Goal: Check status: Check status

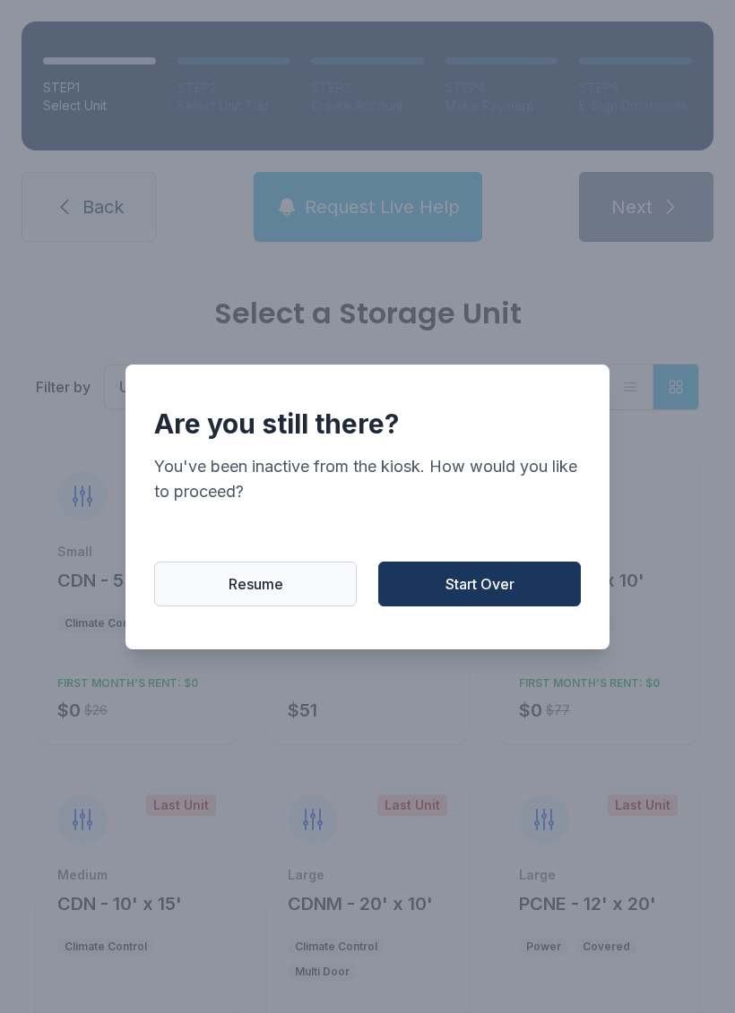
scroll to position [181, 0]
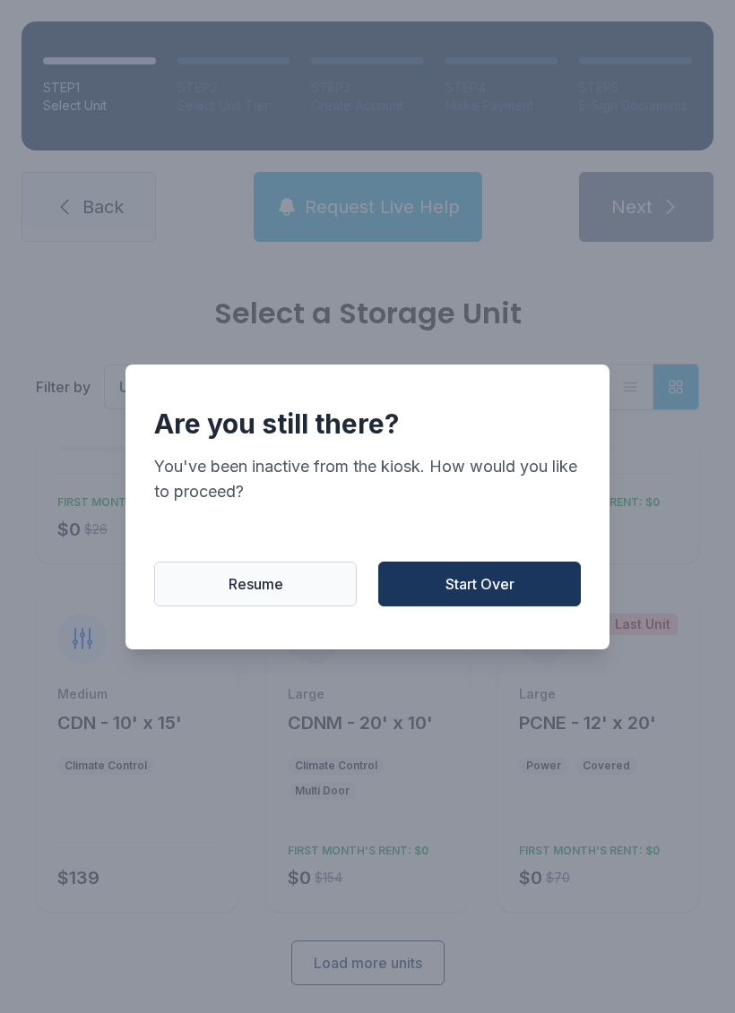
click at [493, 606] on button "Start Over" at bounding box center [479, 584] width 203 height 45
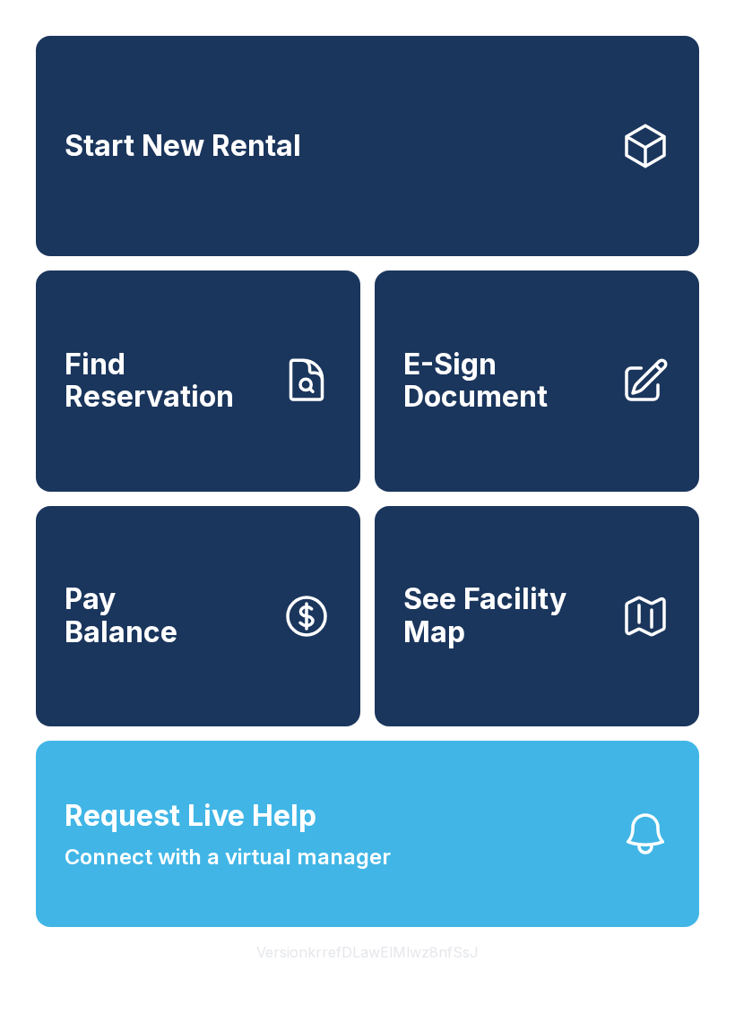
click at [142, 414] on span "Find Reservation" at bounding box center [166, 381] width 203 height 65
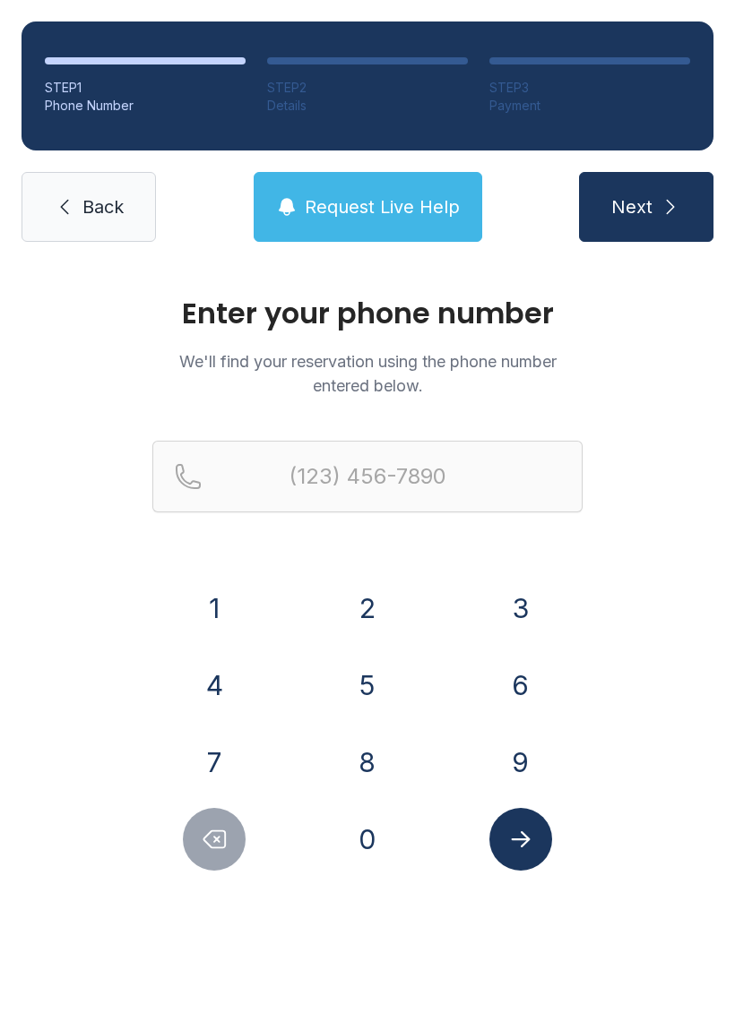
click at [208, 683] on button "4" at bounding box center [214, 685] width 63 height 63
click at [529, 663] on button "6" at bounding box center [520, 685] width 63 height 63
click at [534, 759] on button "9" at bounding box center [520, 762] width 63 height 63
type input "(469)"
click at [89, 199] on span "Back" at bounding box center [102, 206] width 41 height 25
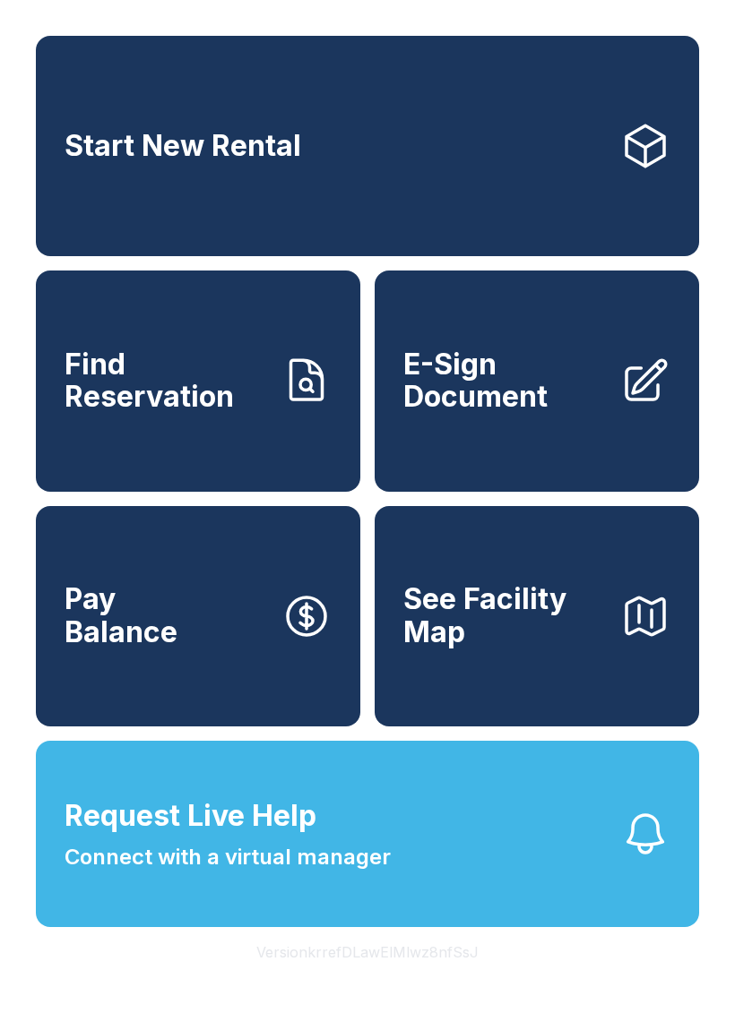
click at [134, 393] on span "Find Reservation" at bounding box center [166, 381] width 203 height 65
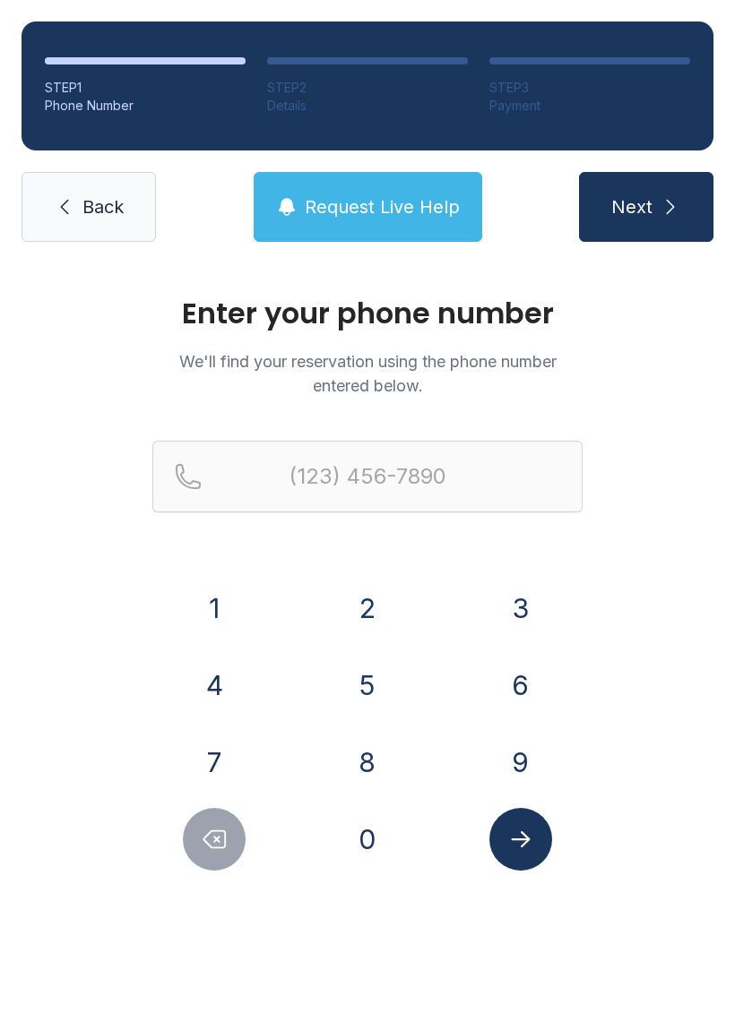
click at [329, 202] on span "Request Live Help" at bounding box center [382, 206] width 155 height 25
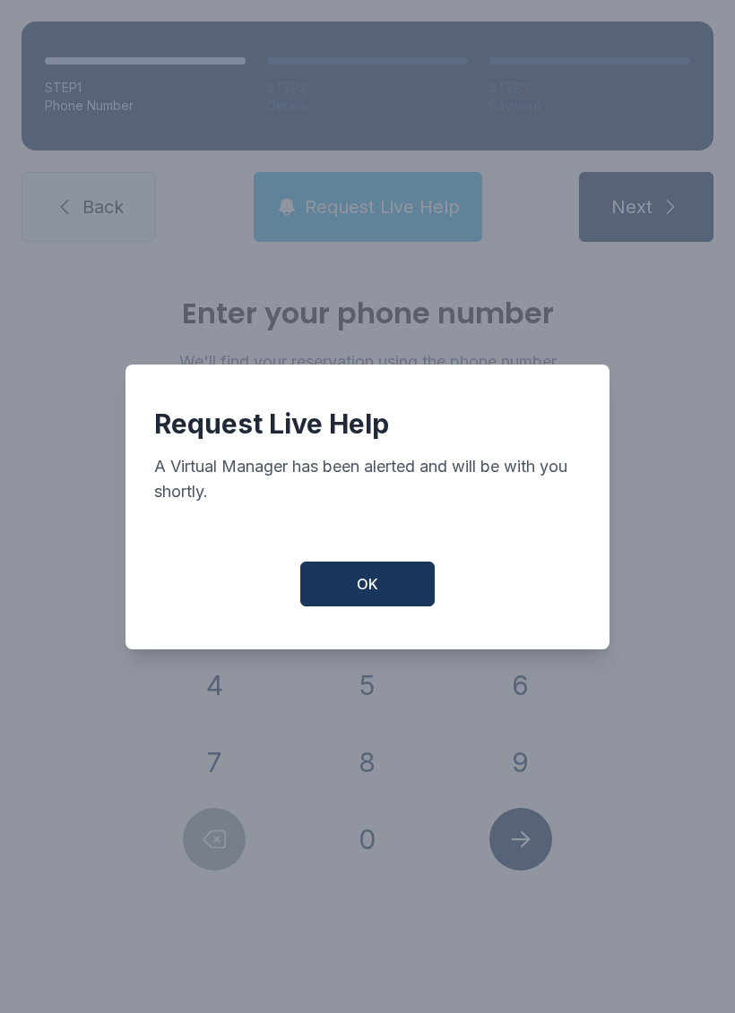
click at [375, 593] on span "OK" at bounding box center [368, 584] width 22 height 22
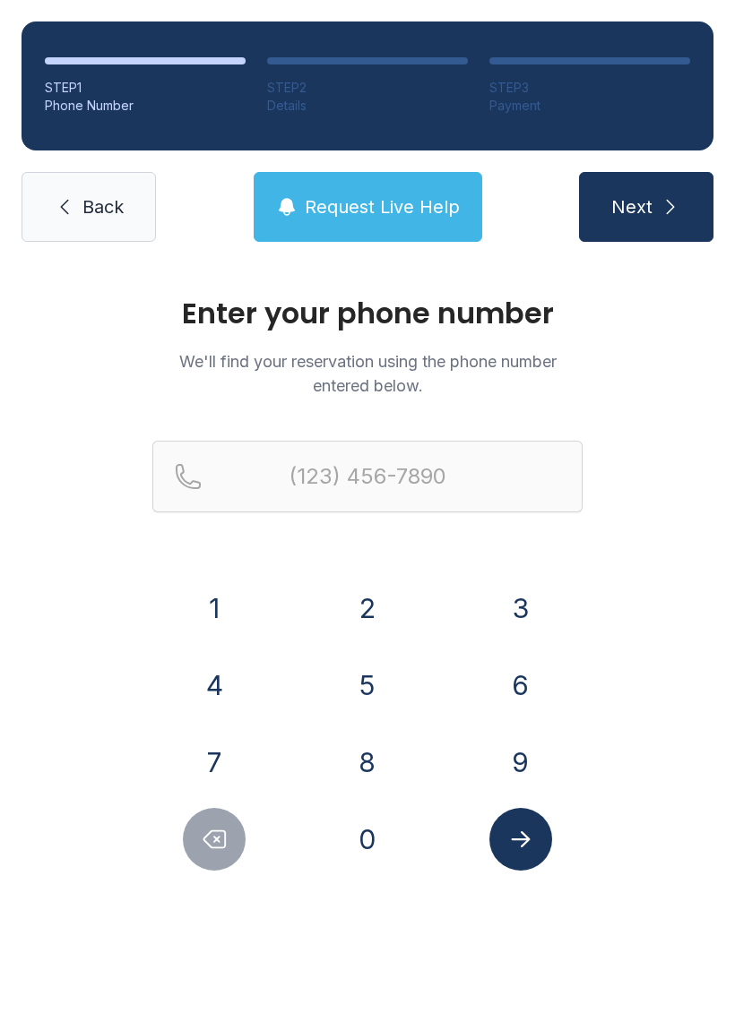
click at [375, 614] on button "2" at bounding box center [367, 608] width 63 height 63
click at [208, 619] on button "1" at bounding box center [214, 608] width 63 height 63
click at [210, 698] on button "4" at bounding box center [214, 685] width 63 height 63
click at [220, 678] on button "4" at bounding box center [214, 685] width 63 height 63
type input "(214) 4"
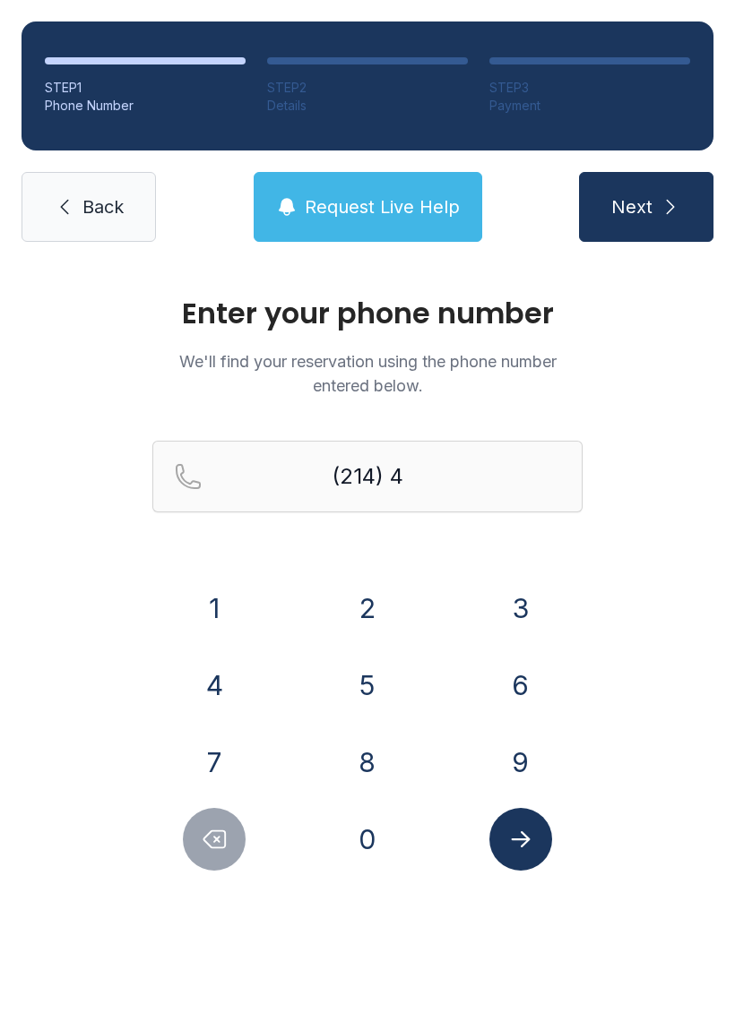
click at [620, 214] on span "Next" at bounding box center [631, 206] width 41 height 25
click at [77, 220] on link "Back" at bounding box center [89, 207] width 134 height 70
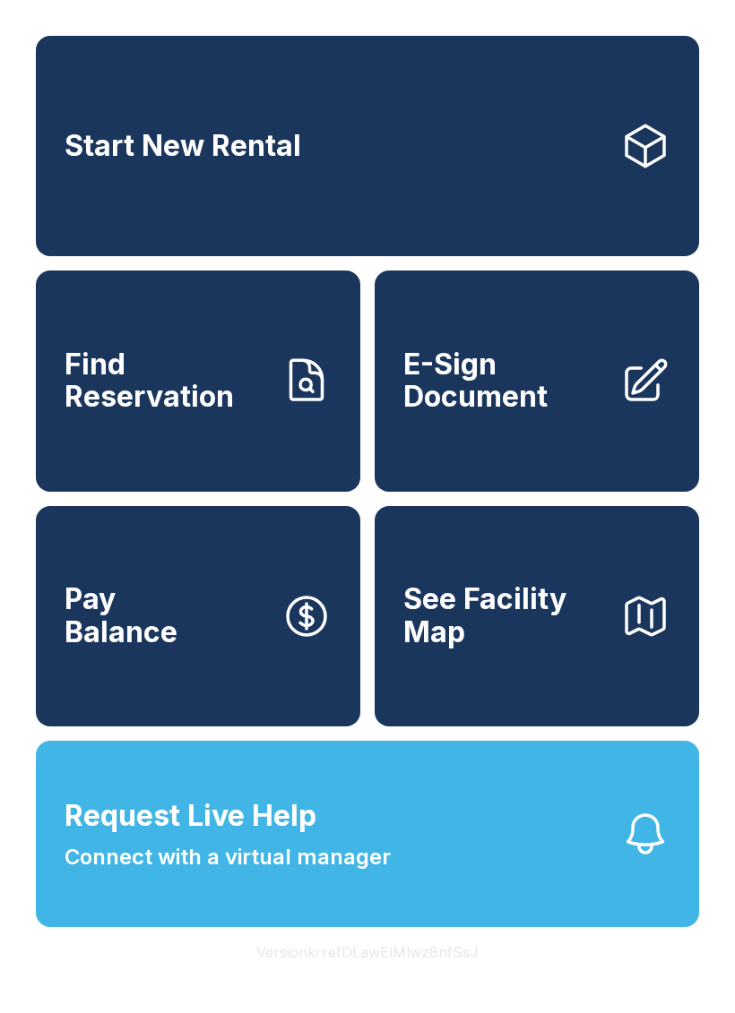
click at [106, 414] on span "Find Reservation" at bounding box center [166, 381] width 203 height 65
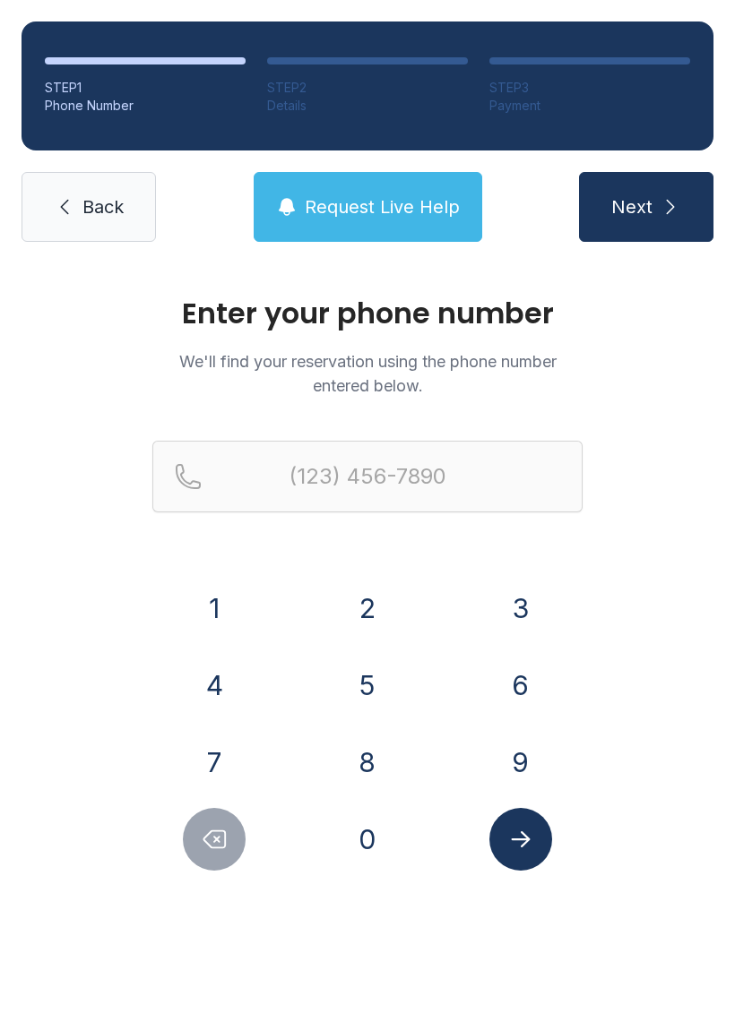
click at [333, 220] on button "Request Live Help" at bounding box center [368, 207] width 228 height 70
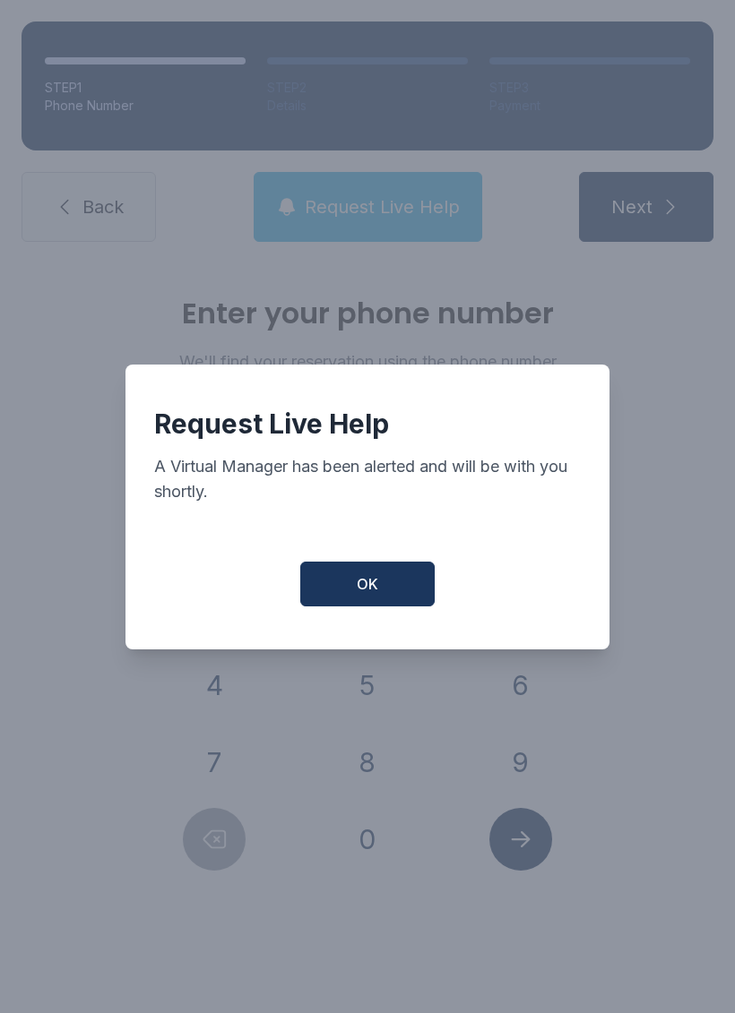
click at [373, 595] on span "OK" at bounding box center [368, 584] width 22 height 22
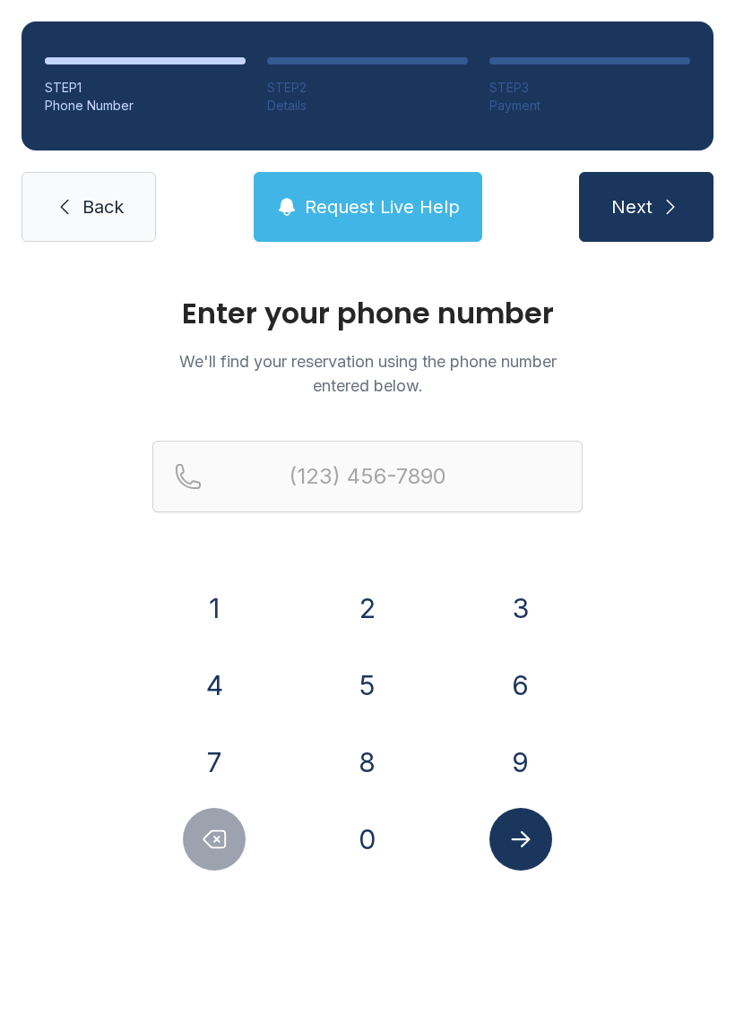
click at [642, 200] on span "Next" at bounding box center [631, 206] width 41 height 25
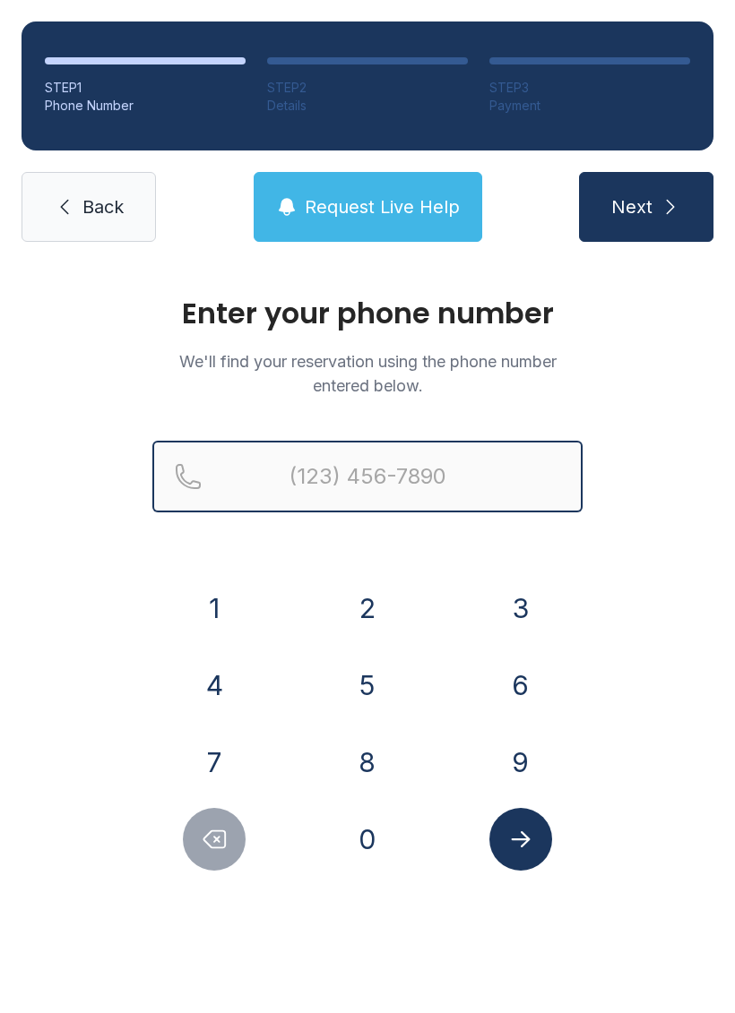
type input "("
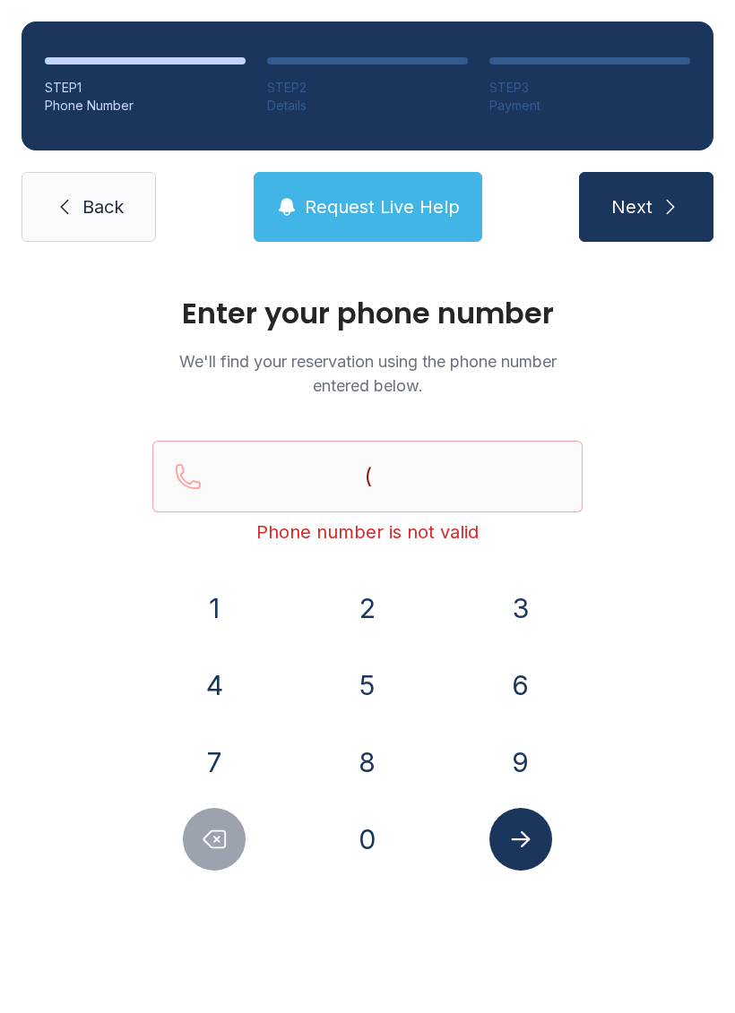
click at [88, 214] on span "Back" at bounding box center [102, 206] width 41 height 25
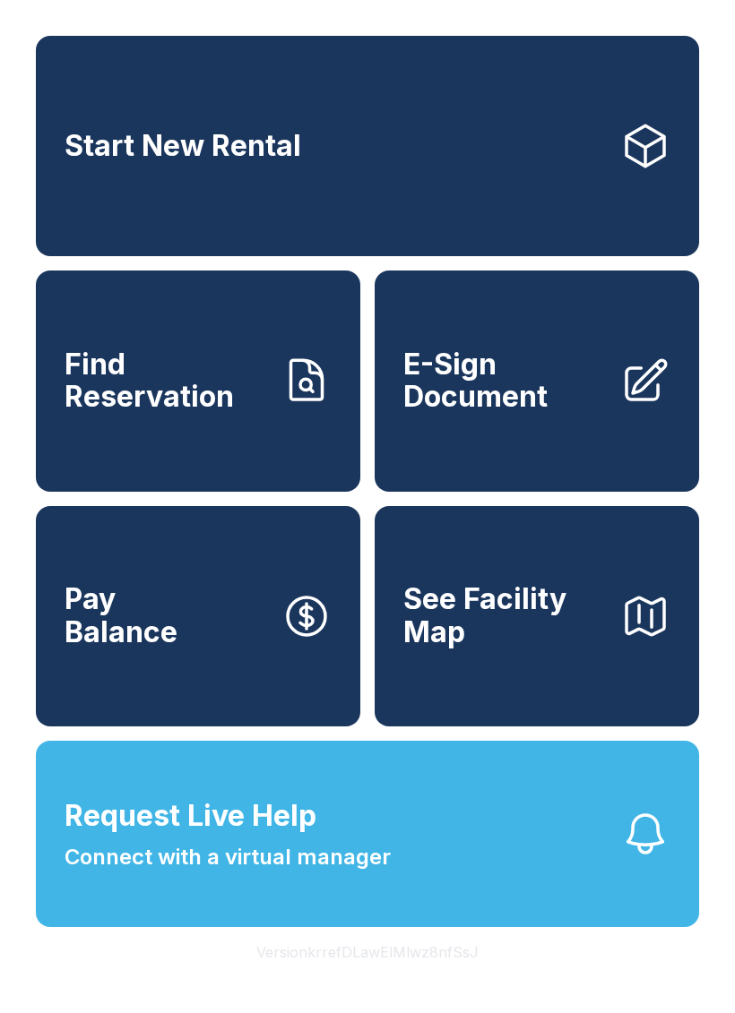
click at [170, 391] on span "Find Reservation" at bounding box center [166, 381] width 203 height 65
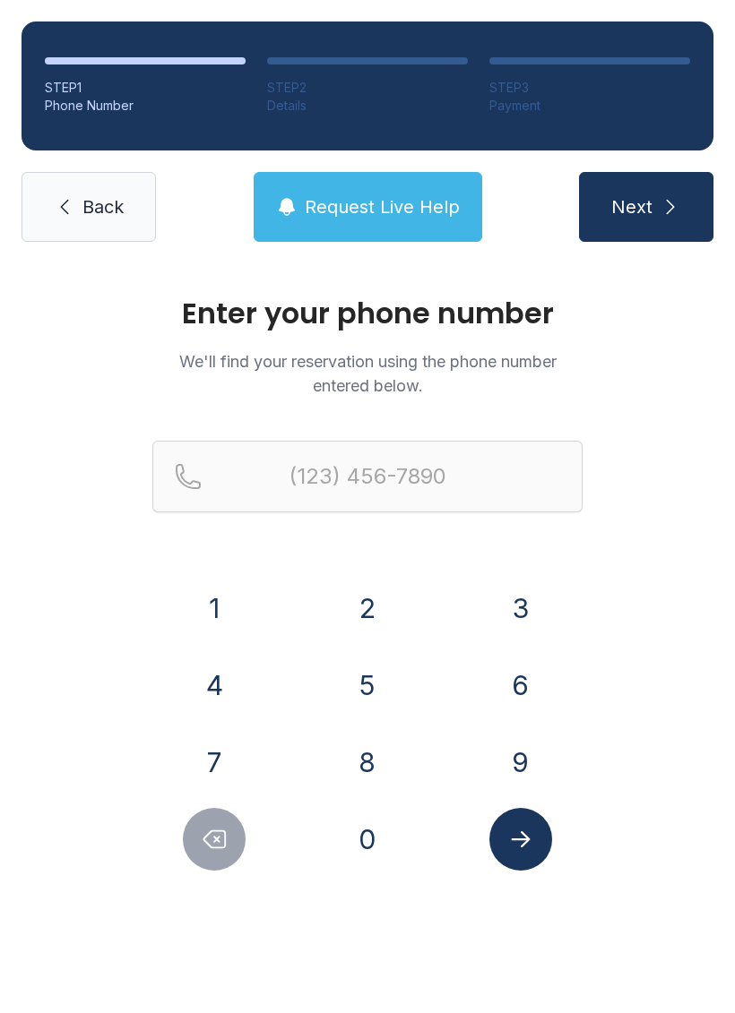
click at [367, 612] on button "2" at bounding box center [367, 608] width 63 height 63
click at [216, 604] on button "1" at bounding box center [214, 608] width 63 height 63
click at [216, 679] on button "4" at bounding box center [214, 685] width 63 height 63
click at [220, 768] on button "7" at bounding box center [214, 762] width 63 height 63
click at [200, 591] on button "1" at bounding box center [214, 608] width 63 height 63
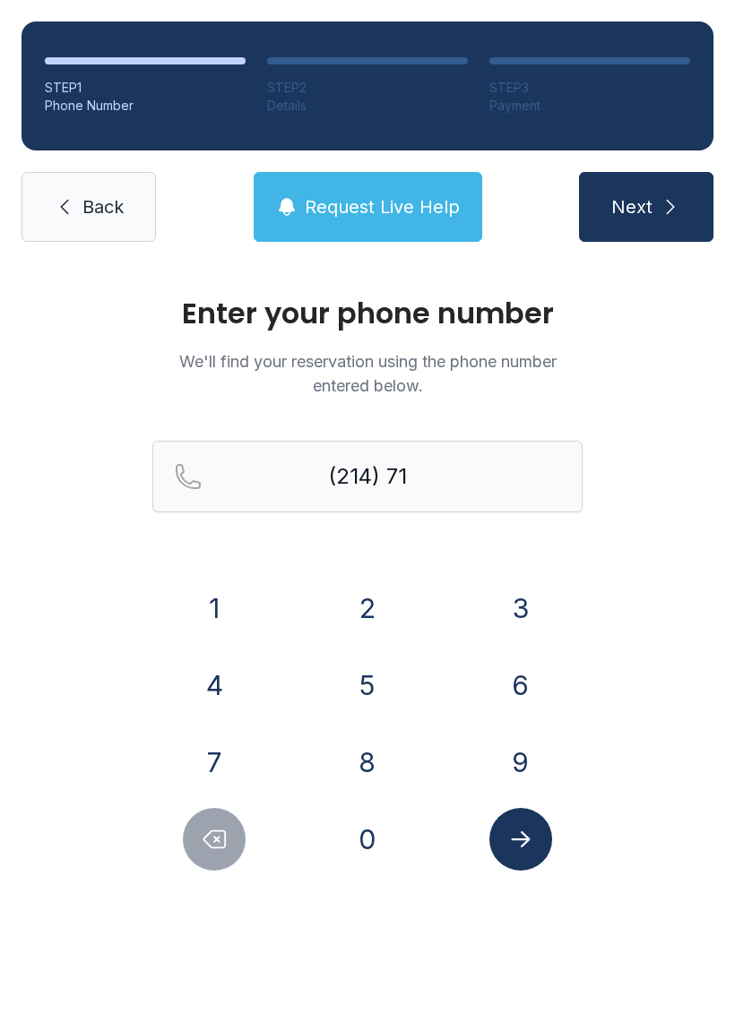
click at [375, 754] on button "8" at bounding box center [367, 762] width 63 height 63
click at [215, 684] on button "4" at bounding box center [214, 685] width 63 height 63
click at [214, 587] on button "1" at bounding box center [214, 608] width 63 height 63
click at [359, 672] on button "5" at bounding box center [367, 685] width 63 height 63
click at [370, 754] on button "8" at bounding box center [367, 762] width 63 height 63
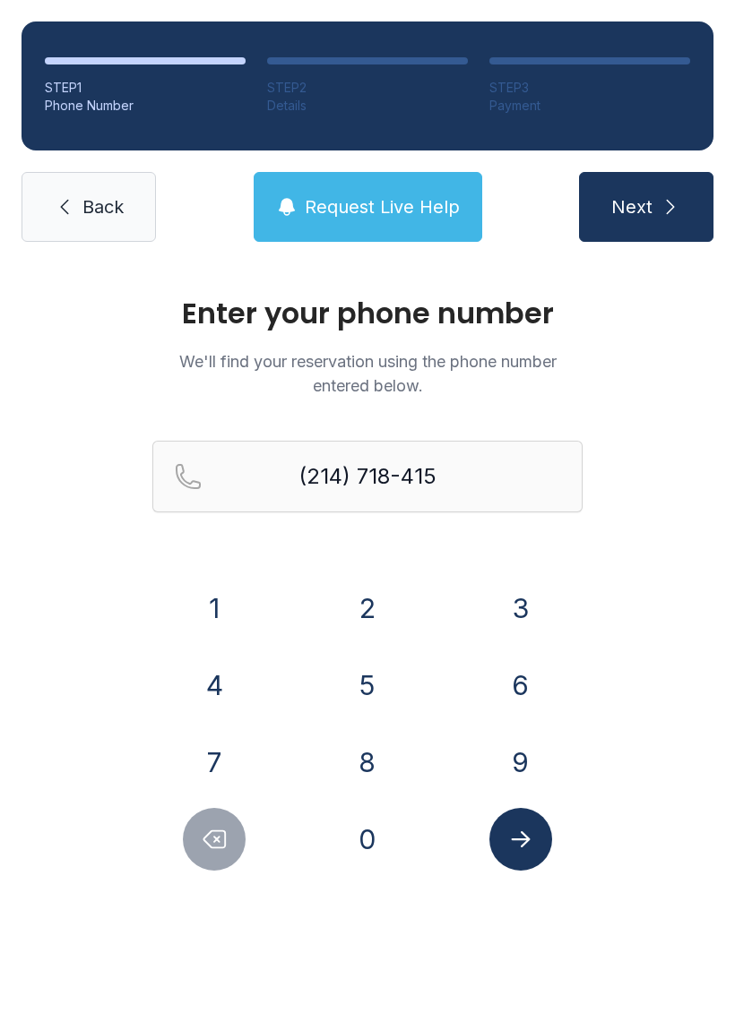
type input "[PHONE_NUMBER]"
click at [516, 858] on button "Submit lookup form" at bounding box center [520, 839] width 63 height 63
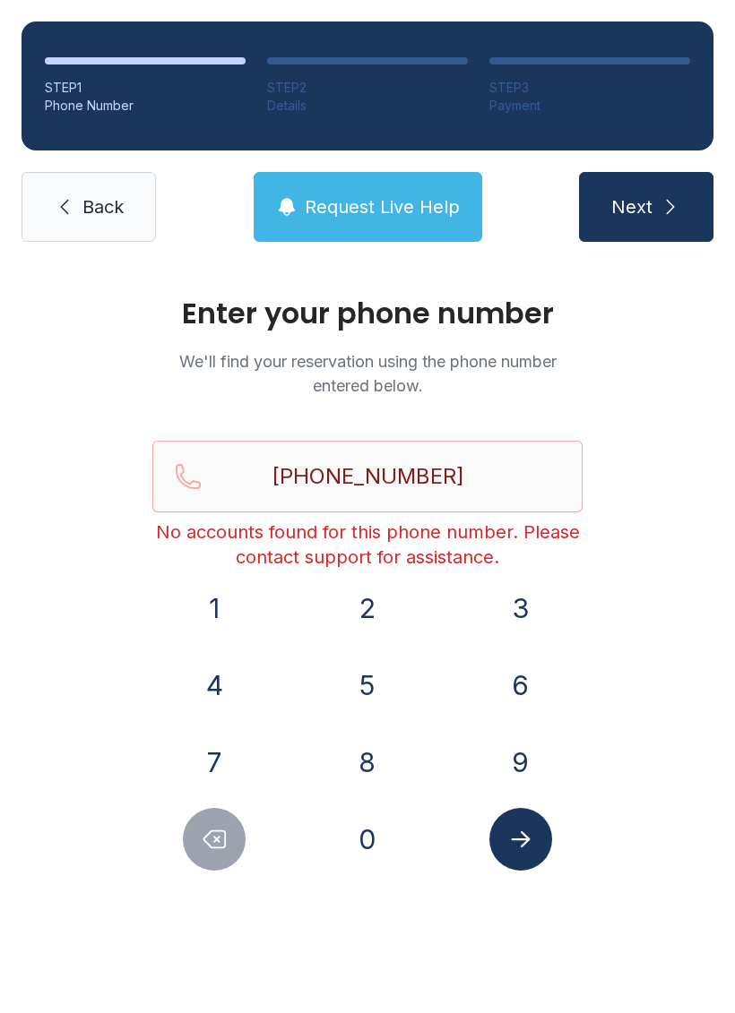
click at [47, 193] on link "Back" at bounding box center [89, 207] width 134 height 70
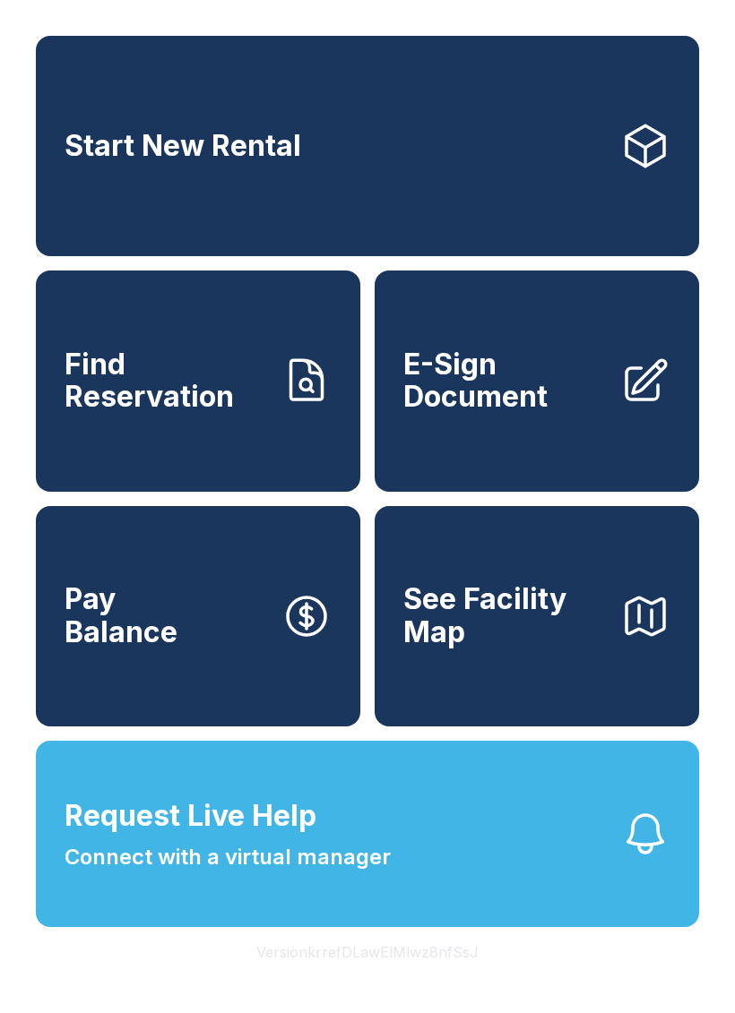
click at [134, 414] on span "Find Reservation" at bounding box center [166, 381] width 203 height 65
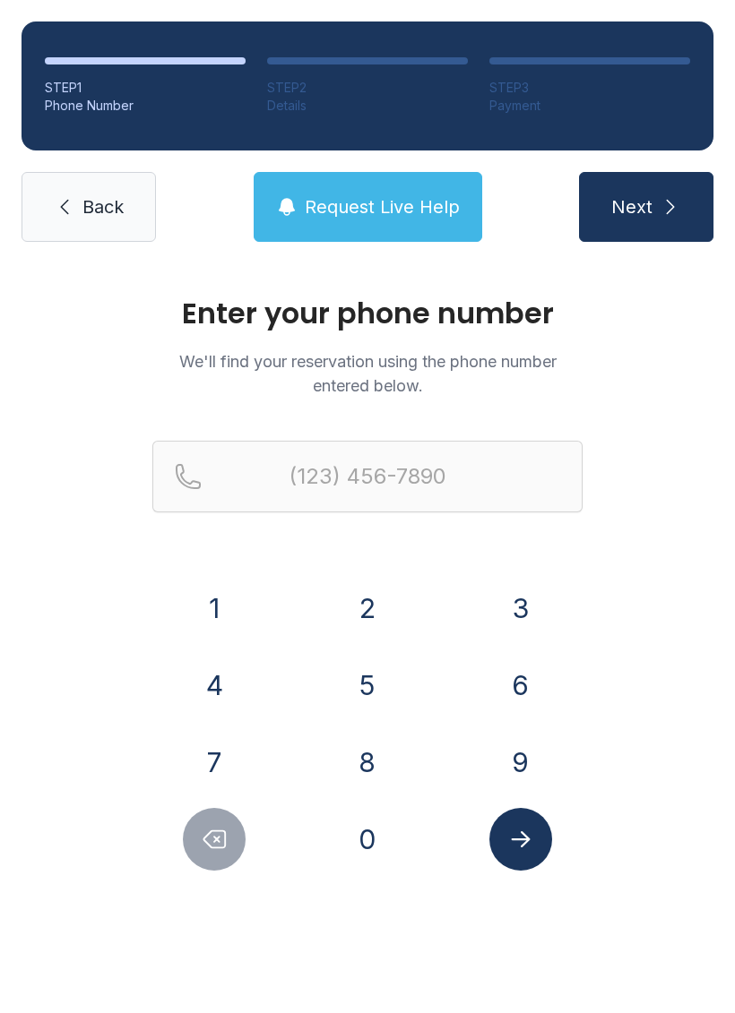
click at [382, 606] on button "2" at bounding box center [367, 608] width 63 height 63
click at [219, 608] on button "1" at bounding box center [214, 608] width 63 height 63
click at [204, 693] on button "4" at bounding box center [214, 685] width 63 height 63
click at [210, 769] on button "7" at bounding box center [214, 762] width 63 height 63
click at [207, 608] on button "1" at bounding box center [214, 608] width 63 height 63
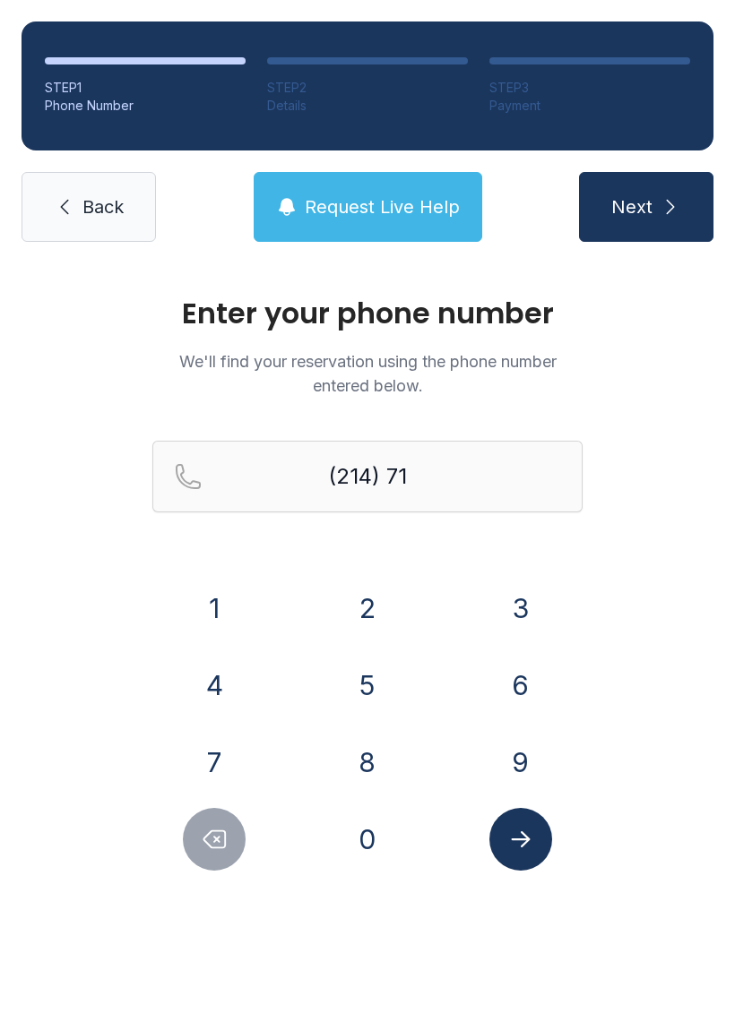
click at [373, 776] on button "8" at bounding box center [367, 762] width 63 height 63
type input "(214) 718-"
click at [66, 202] on icon at bounding box center [65, 207] width 8 height 15
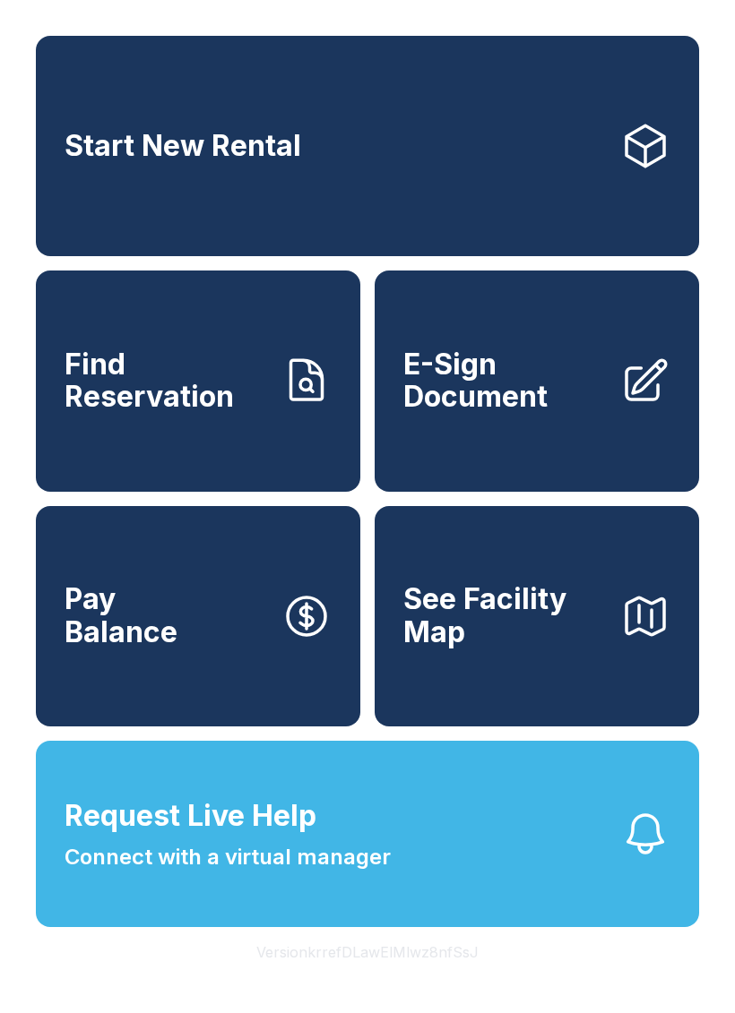
click at [117, 395] on span "Find Reservation" at bounding box center [166, 381] width 203 height 65
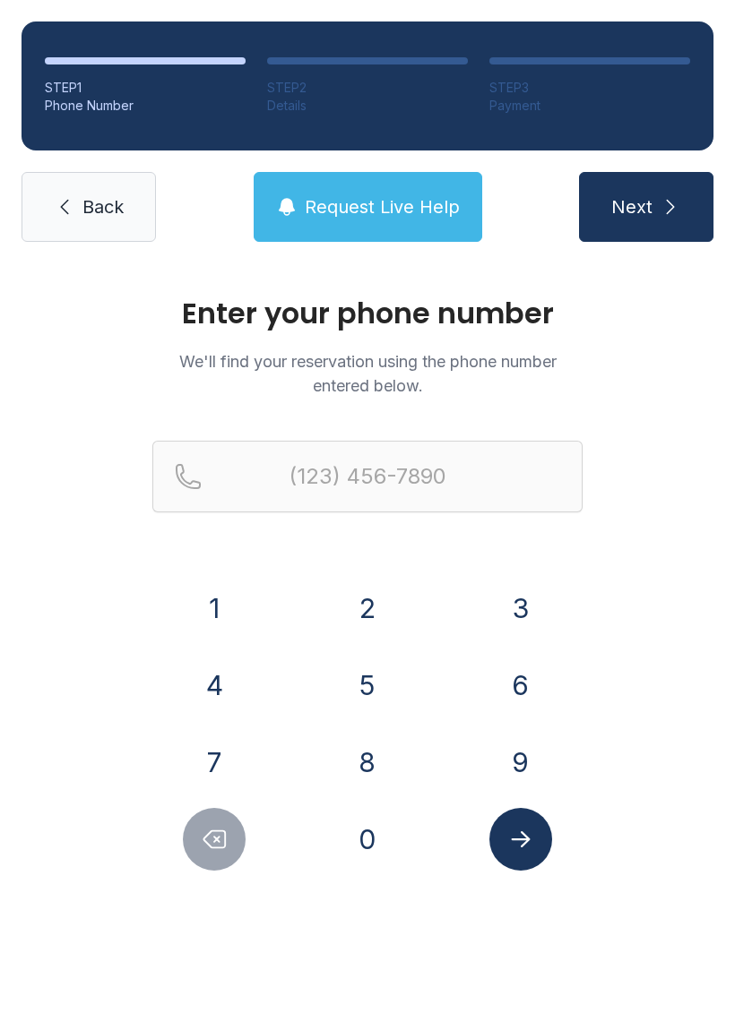
click at [385, 605] on button "2" at bounding box center [367, 608] width 63 height 63
click at [225, 622] on button "1" at bounding box center [214, 608] width 63 height 63
click at [206, 703] on button "4" at bounding box center [214, 685] width 63 height 63
click at [218, 685] on button "4" at bounding box center [214, 685] width 63 height 63
click at [366, 616] on button "2" at bounding box center [367, 608] width 63 height 63
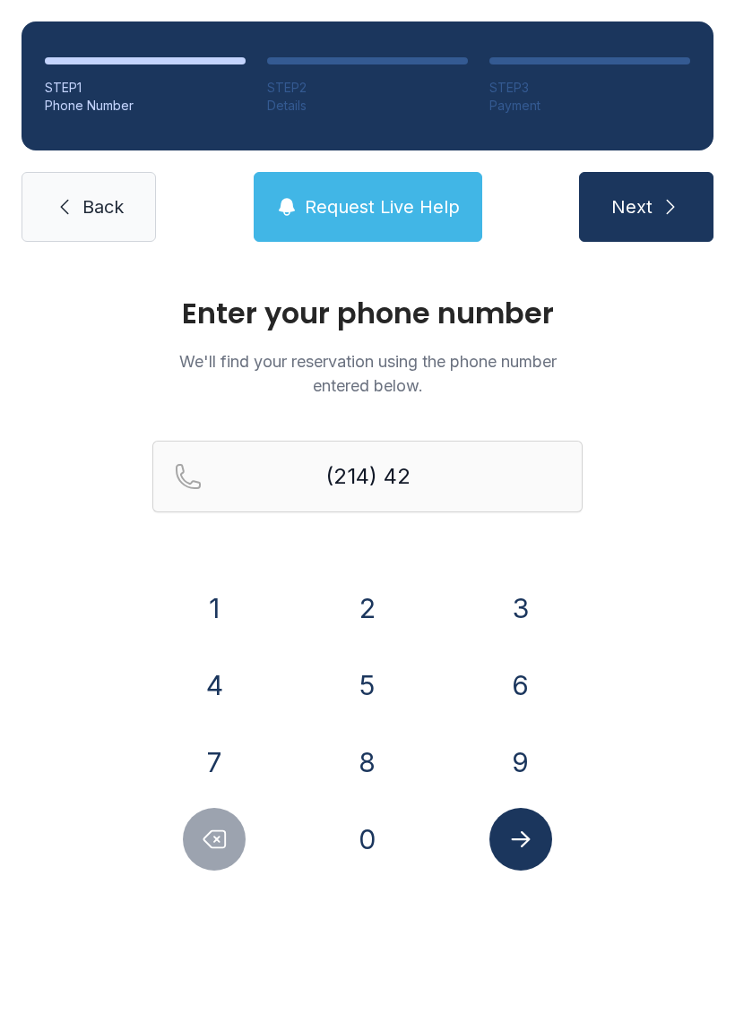
click at [369, 706] on button "5" at bounding box center [367, 685] width 63 height 63
click at [224, 696] on button "4" at bounding box center [214, 685] width 63 height 63
click at [360, 699] on button "5" at bounding box center [367, 685] width 63 height 63
click at [521, 697] on button "6" at bounding box center [520, 685] width 63 height 63
click at [224, 601] on button "1" at bounding box center [214, 608] width 63 height 63
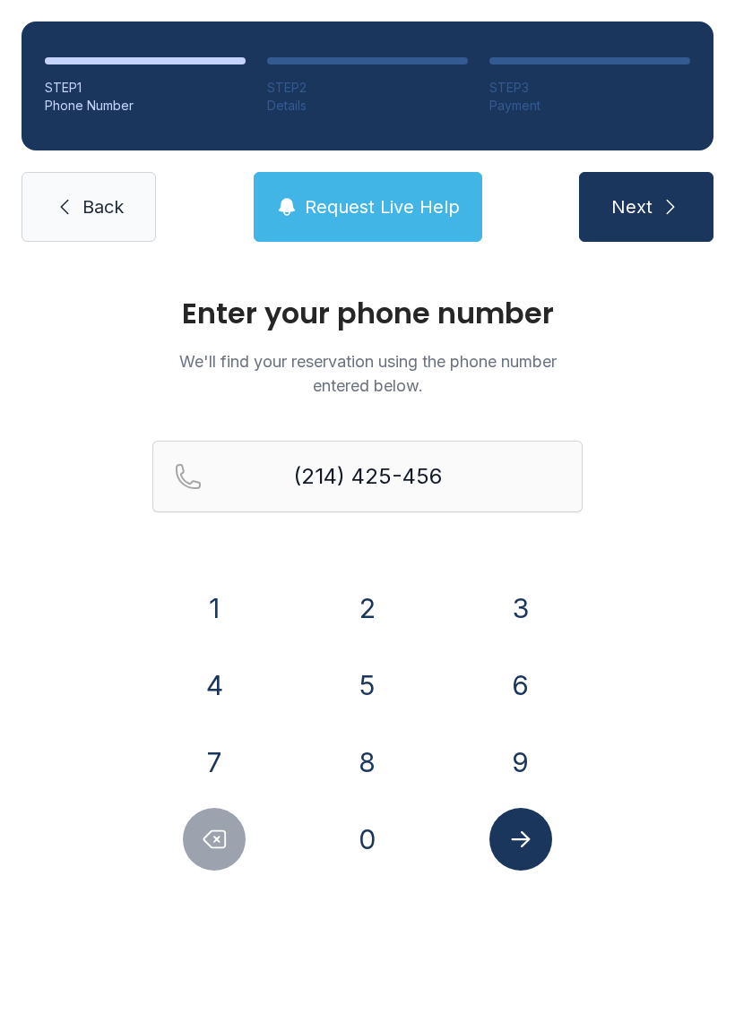
type input "[PHONE_NUMBER]"
click at [678, 194] on button "Next" at bounding box center [646, 207] width 134 height 70
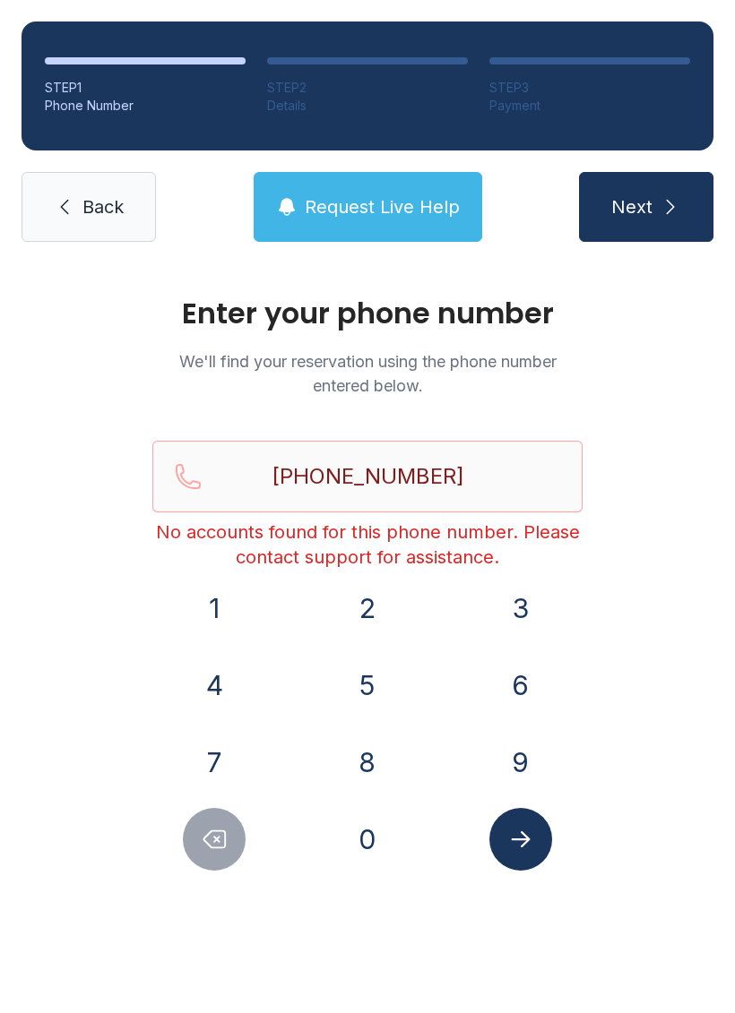
click at [96, 213] on span "Back" at bounding box center [102, 206] width 41 height 25
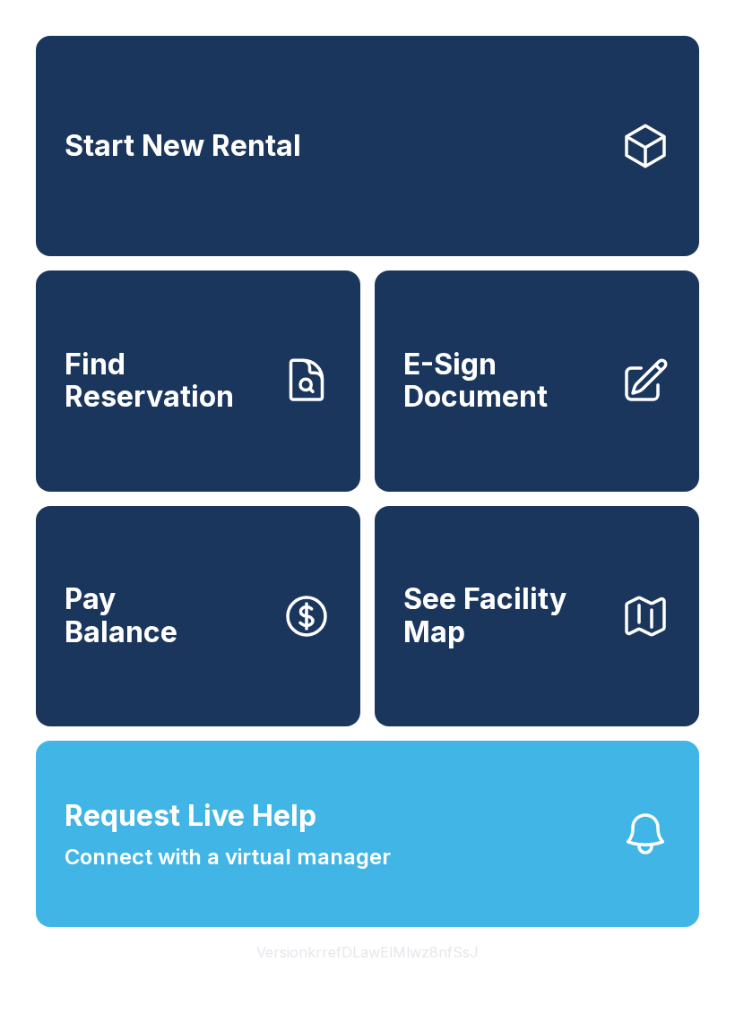
click at [492, 649] on span "See Facility Map" at bounding box center [504, 615] width 203 height 65
click at [114, 414] on span "Find Reservation" at bounding box center [166, 381] width 203 height 65
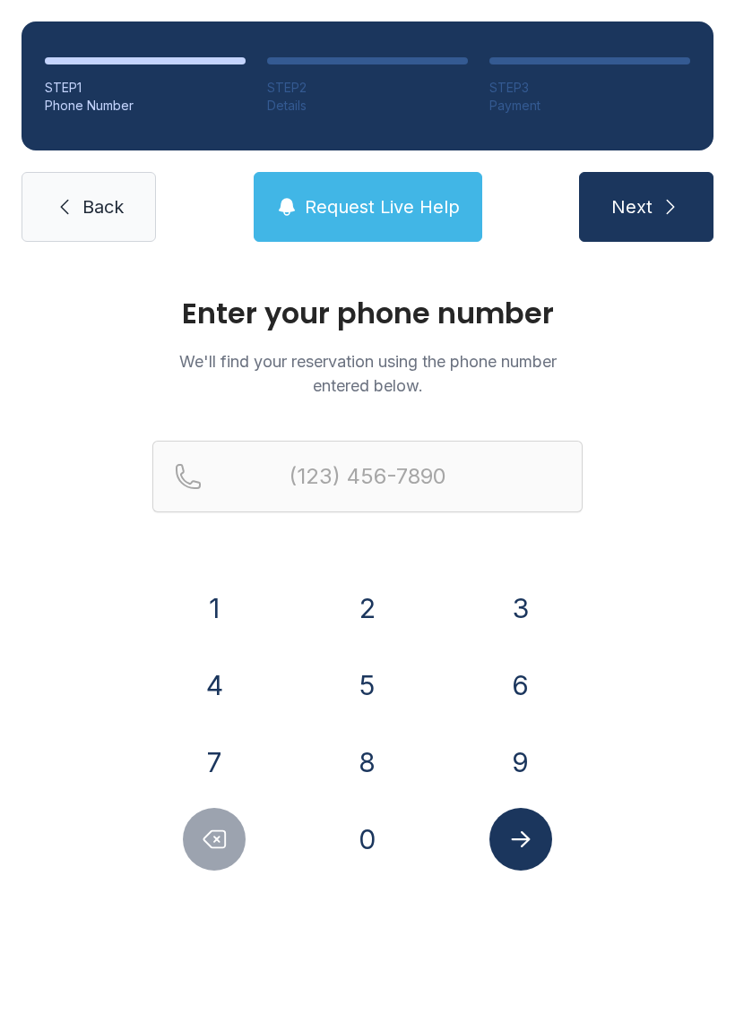
click at [527, 436] on div "Enter your phone number We'll find your reservation using the phone number ente…" at bounding box center [367, 585] width 430 height 572
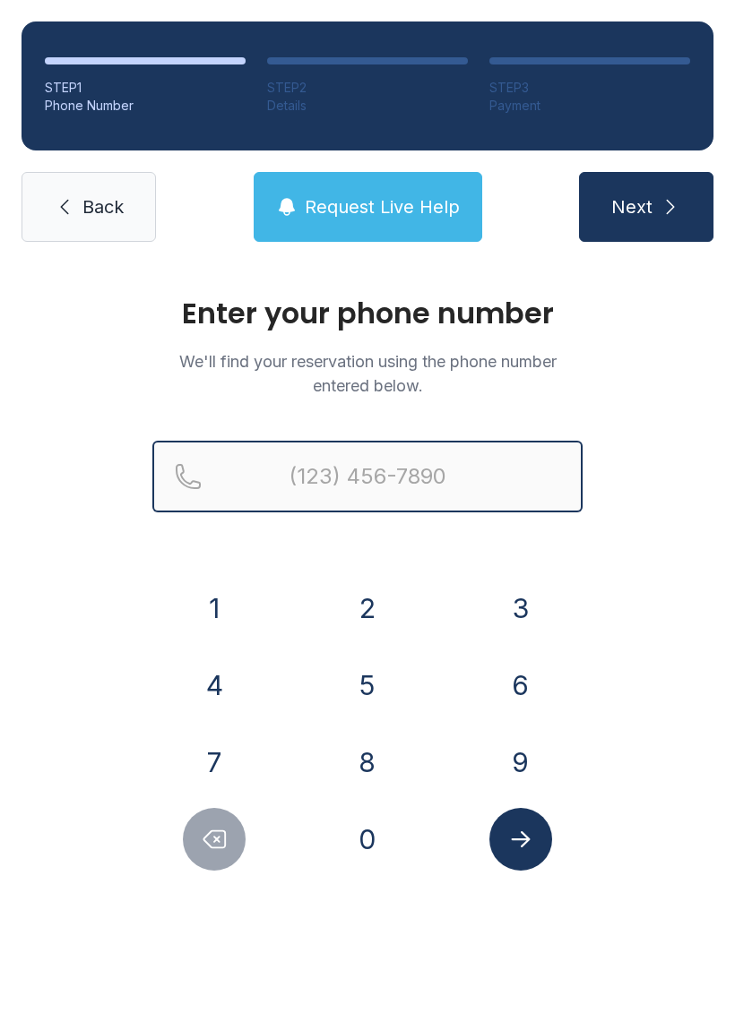
click at [526, 466] on input "Reservation phone number" at bounding box center [367, 477] width 430 height 72
type input "[PHONE_NUMBER]"
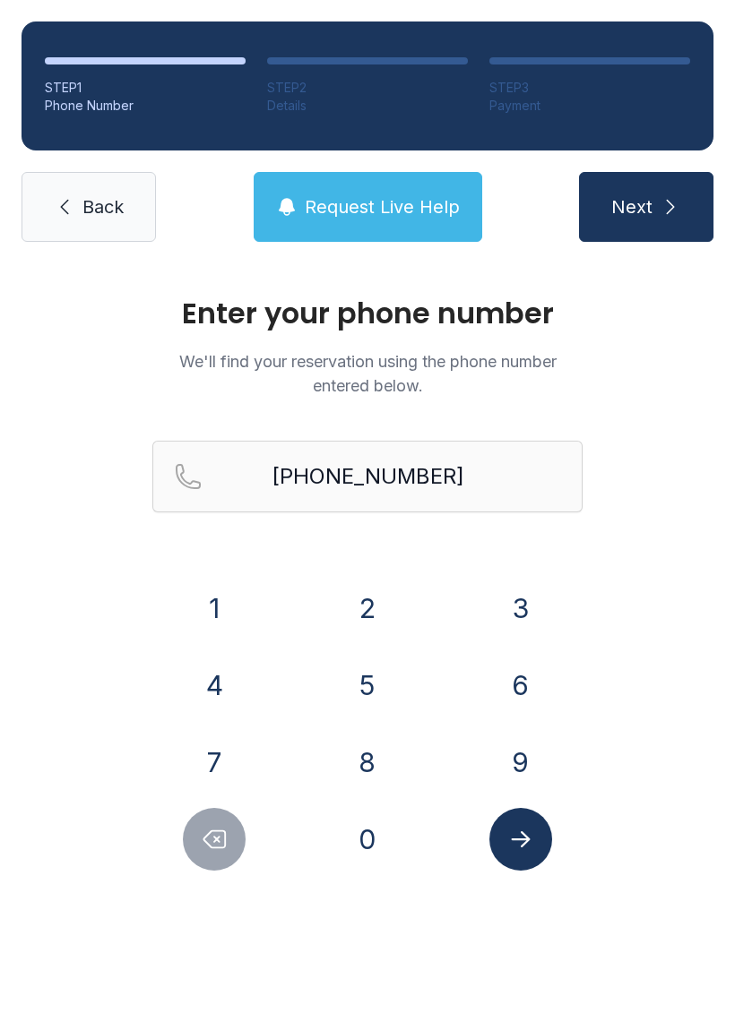
click at [653, 233] on button "Next" at bounding box center [646, 207] width 134 height 70
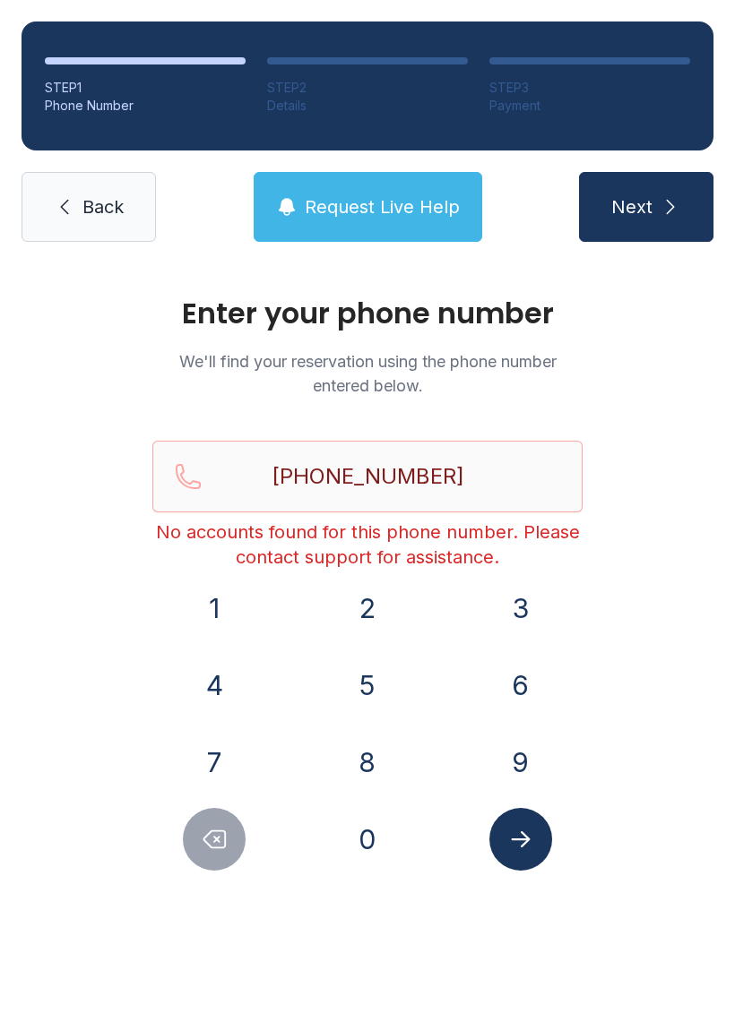
click at [87, 204] on span "Back" at bounding box center [102, 206] width 41 height 25
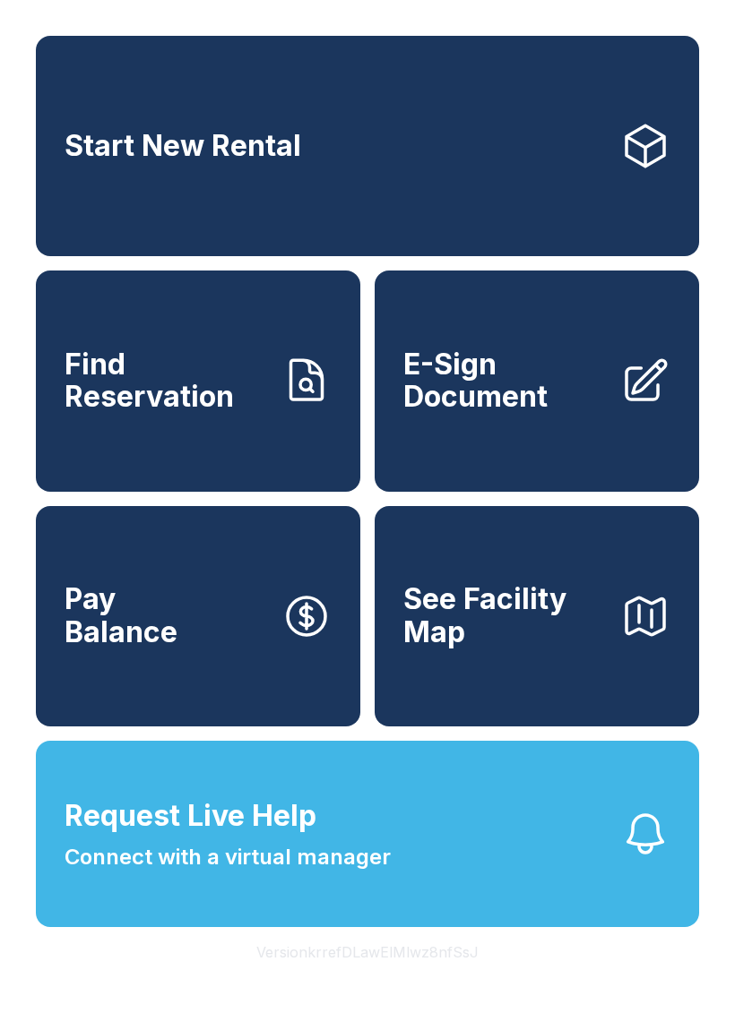
click at [140, 838] on span "Request Live Help" at bounding box center [191, 816] width 252 height 43
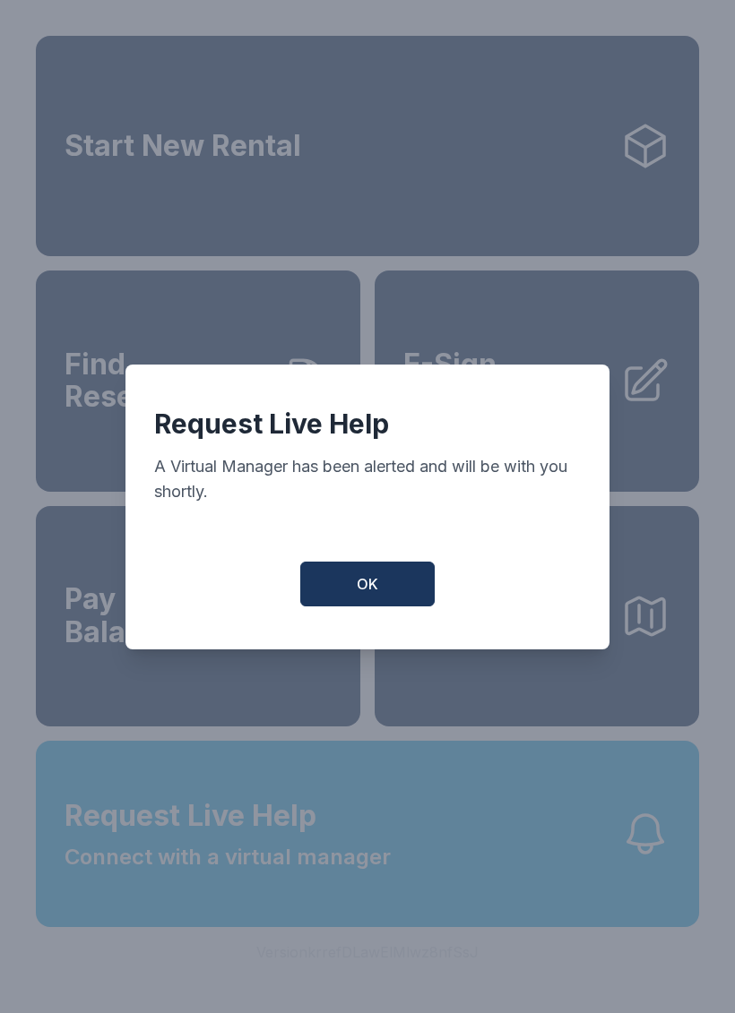
click at [371, 595] on span "OK" at bounding box center [368, 584] width 22 height 22
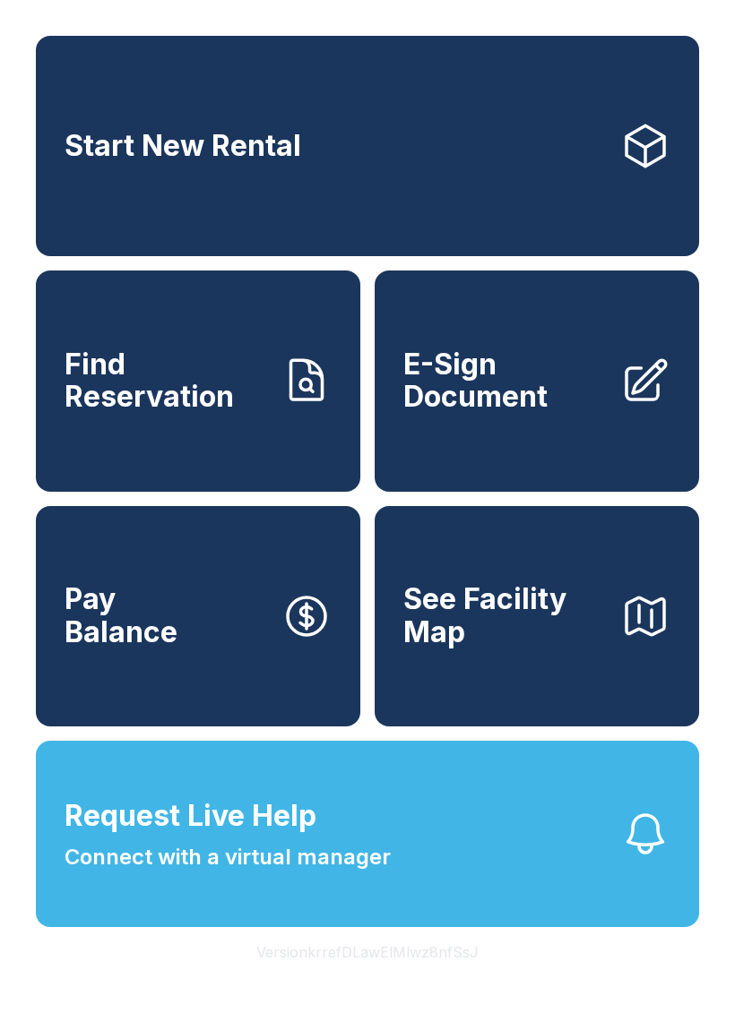
click at [513, 649] on span "See Facility Map" at bounding box center [504, 615] width 203 height 65
click at [125, 649] on span "Pay Balance" at bounding box center [121, 615] width 113 height 65
